Goal: Check status: Check status

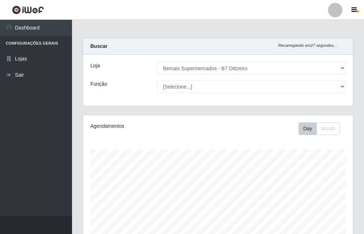
select select "411"
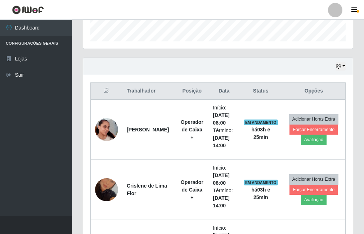
scroll to position [149, 269]
click at [340, 67] on icon "button" at bounding box center [338, 66] width 5 height 5
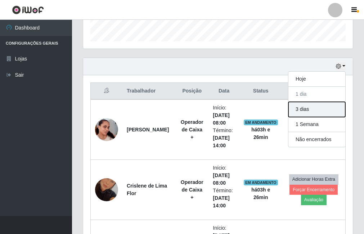
click at [316, 109] on button "3 dias" at bounding box center [316, 109] width 57 height 15
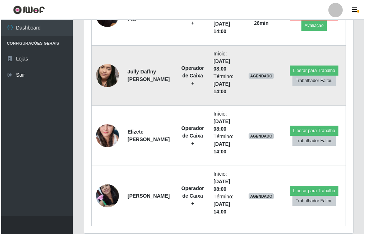
scroll to position [416, 0]
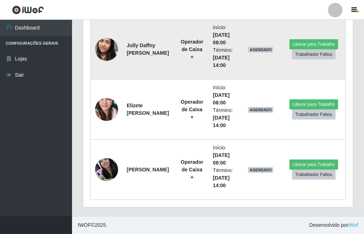
click at [110, 45] on img at bounding box center [106, 49] width 23 height 41
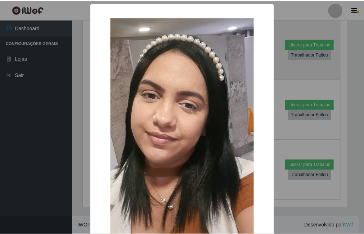
scroll to position [149, 266]
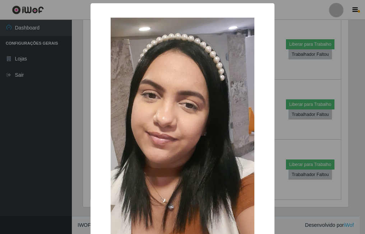
drag, startPoint x: 75, startPoint y: 92, endPoint x: 92, endPoint y: 86, distance: 18.3
click at [75, 92] on div "× OK Cancel" at bounding box center [182, 117] width 365 height 234
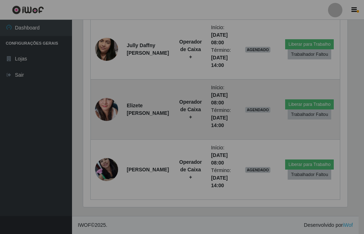
scroll to position [149, 269]
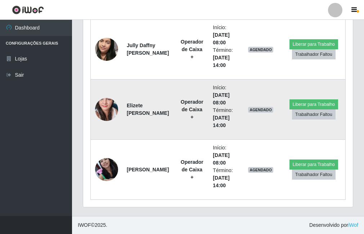
click at [103, 112] on img at bounding box center [106, 109] width 23 height 49
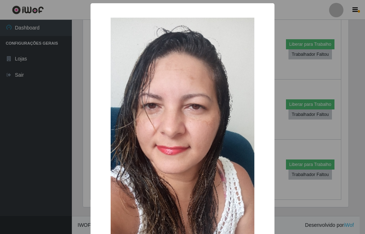
click at [82, 128] on div "× OK Cancel" at bounding box center [182, 117] width 365 height 234
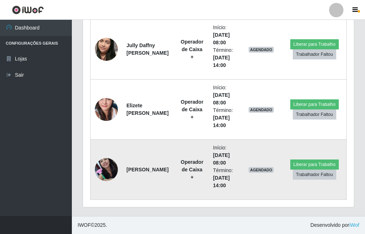
scroll to position [149, 269]
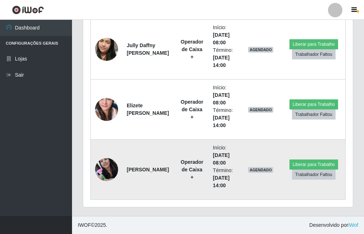
click at [101, 166] on img at bounding box center [106, 169] width 23 height 31
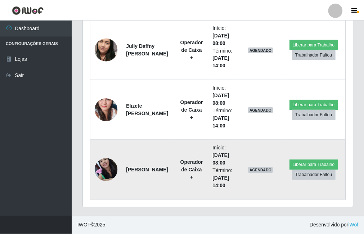
scroll to position [149, 266]
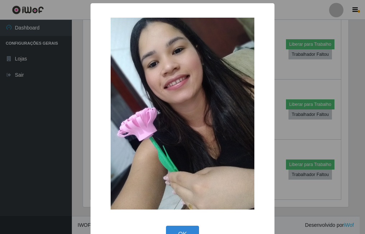
click at [288, 139] on div "× OK Cancel" at bounding box center [182, 117] width 365 height 234
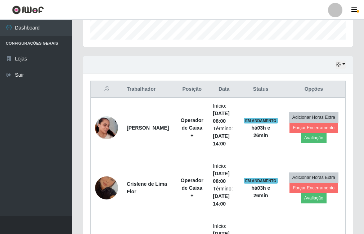
scroll to position [164, 0]
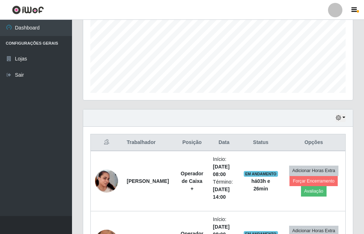
click at [335, 120] on div "Hoje 1 dia 3 dias 1 Semana Não encerrados" at bounding box center [217, 117] width 269 height 17
click at [337, 116] on icon "button" at bounding box center [338, 117] width 5 height 5
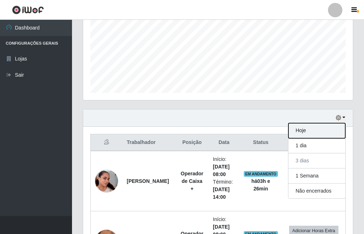
click at [328, 125] on button "Hoje" at bounding box center [316, 130] width 57 height 15
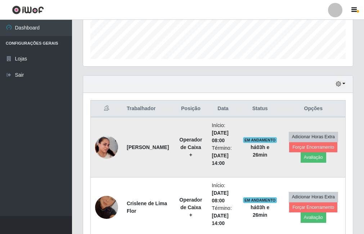
scroll to position [236, 0]
